Goal: Browse casually: Explore the website without a specific task or goal

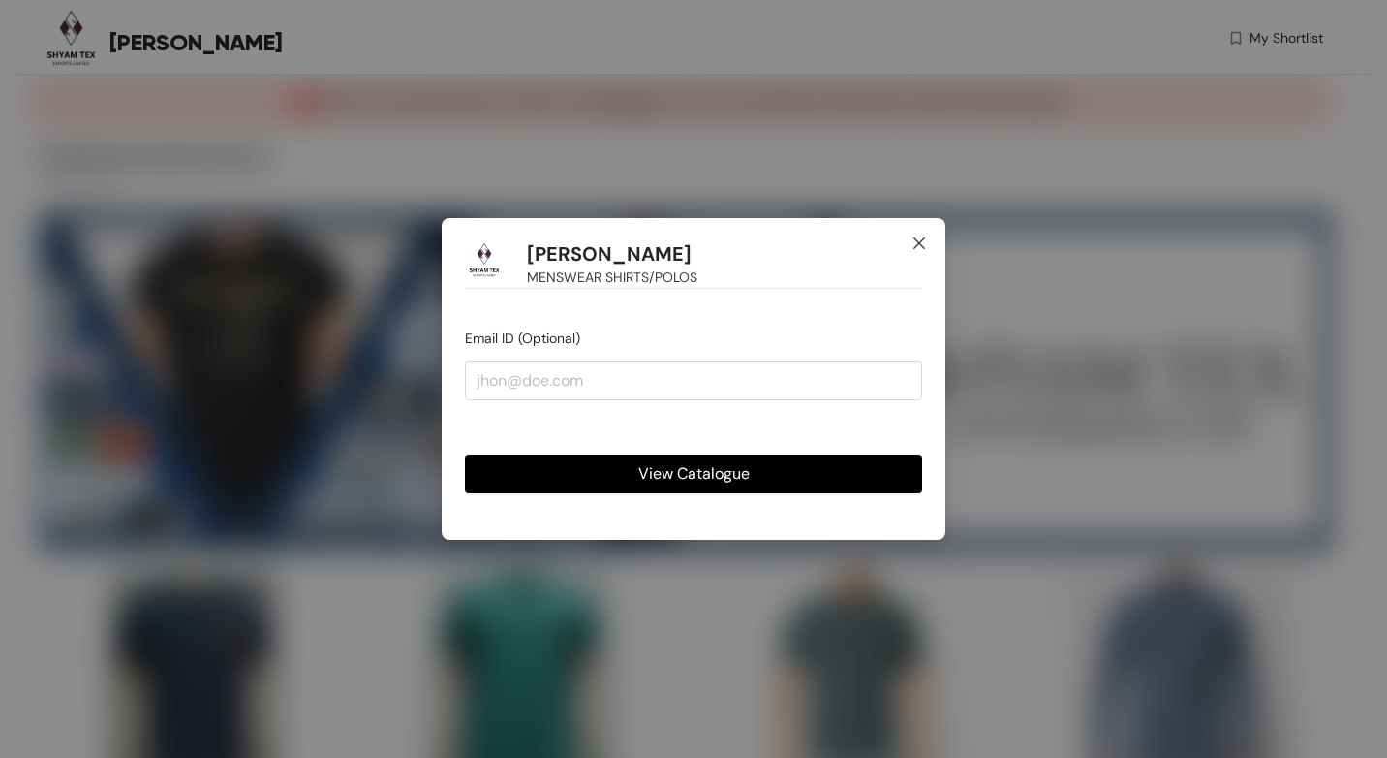
click at [919, 244] on icon "close" at bounding box center [920, 243] width 12 height 12
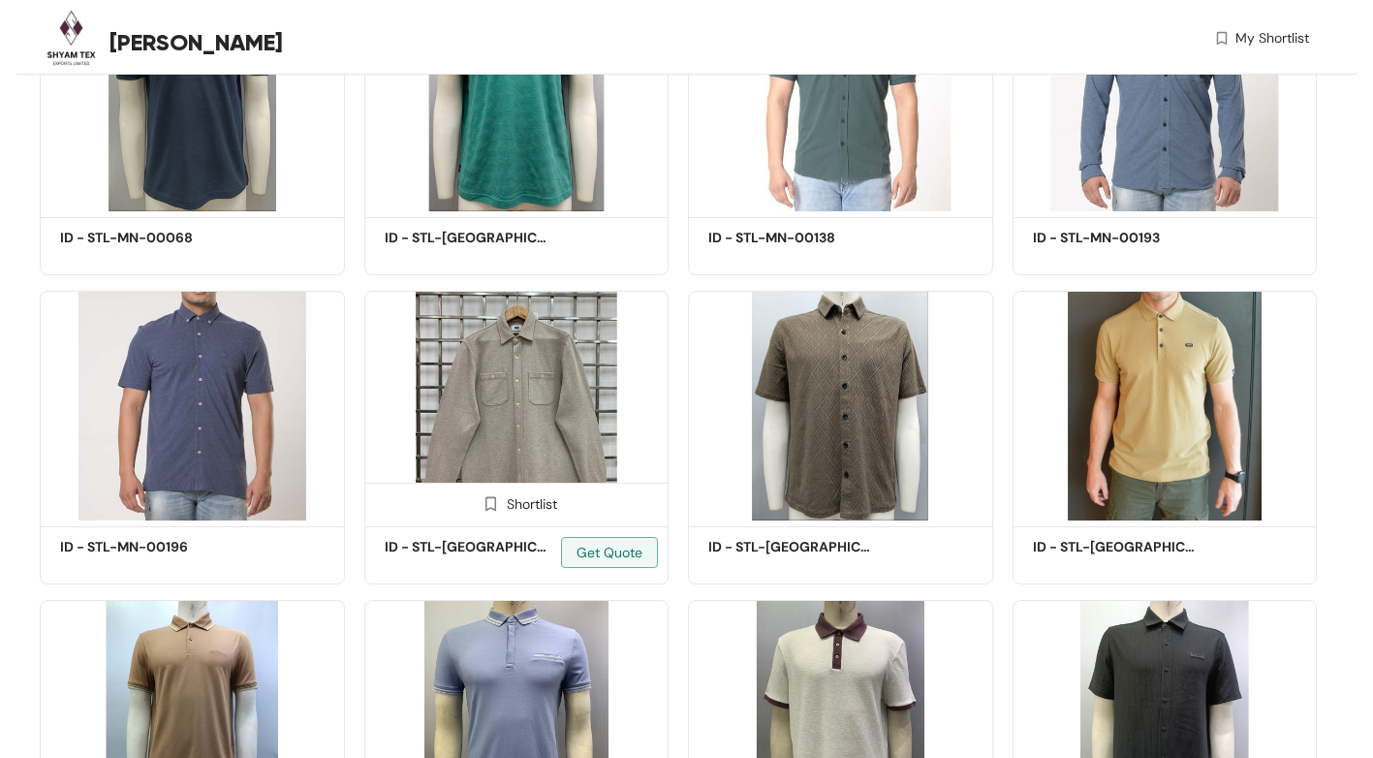
scroll to position [581, 0]
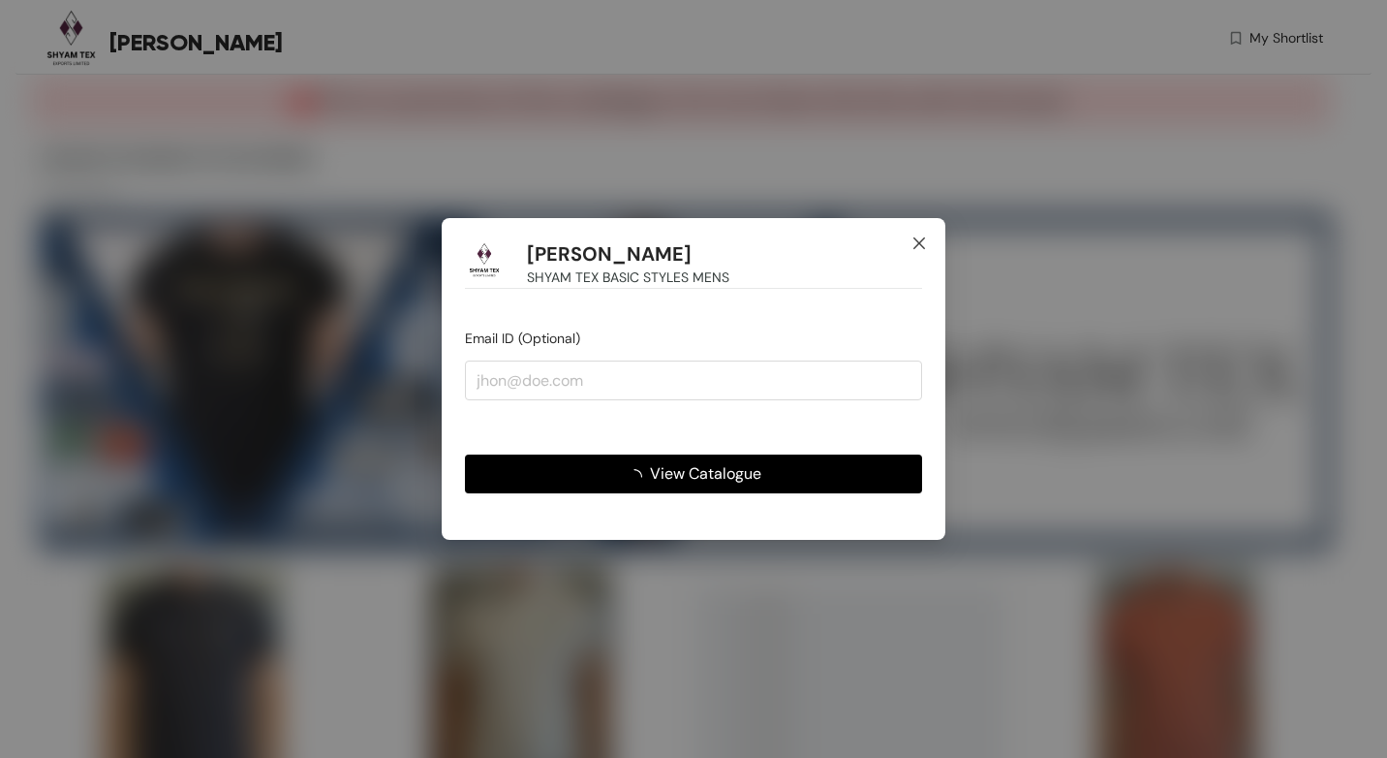
click at [922, 247] on icon "close" at bounding box center [920, 243] width 12 height 12
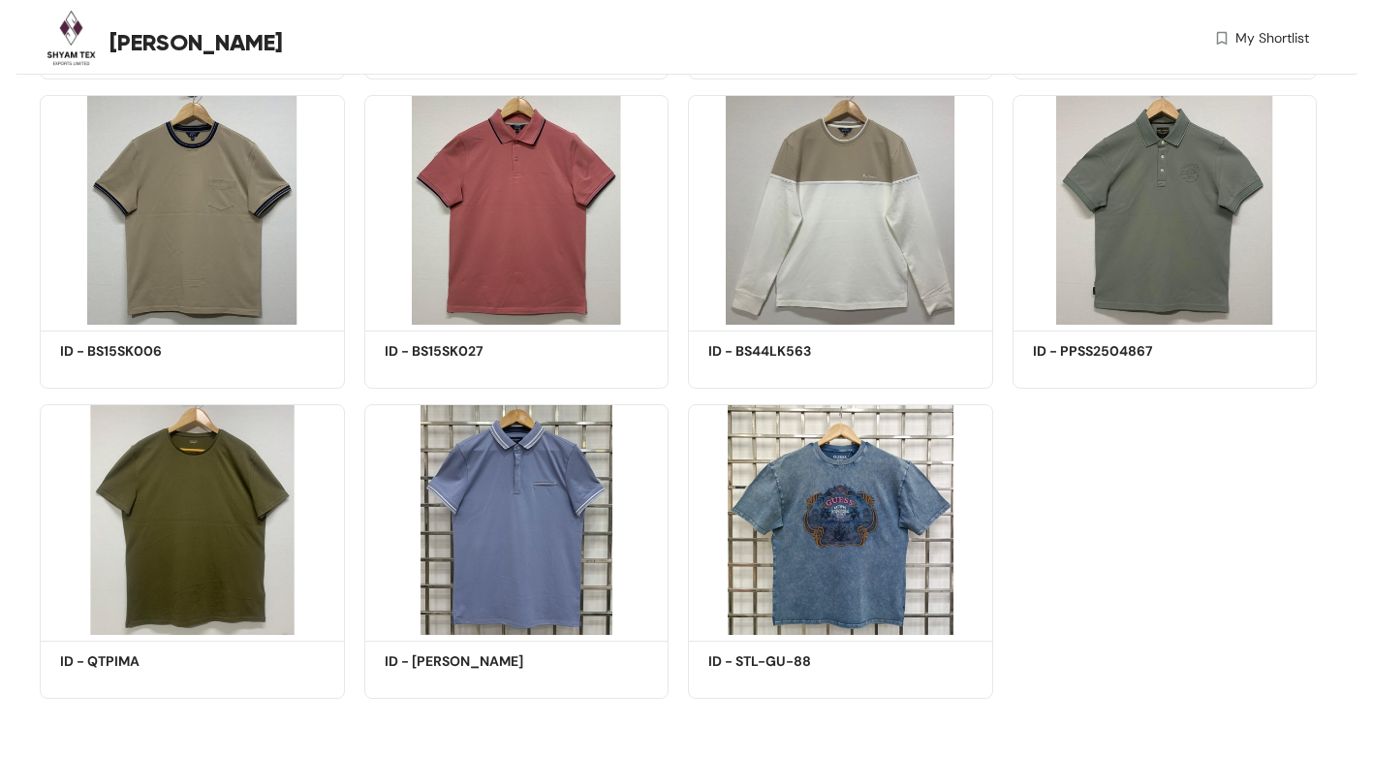
scroll to position [4182, 0]
